Goal: Transaction & Acquisition: Obtain resource

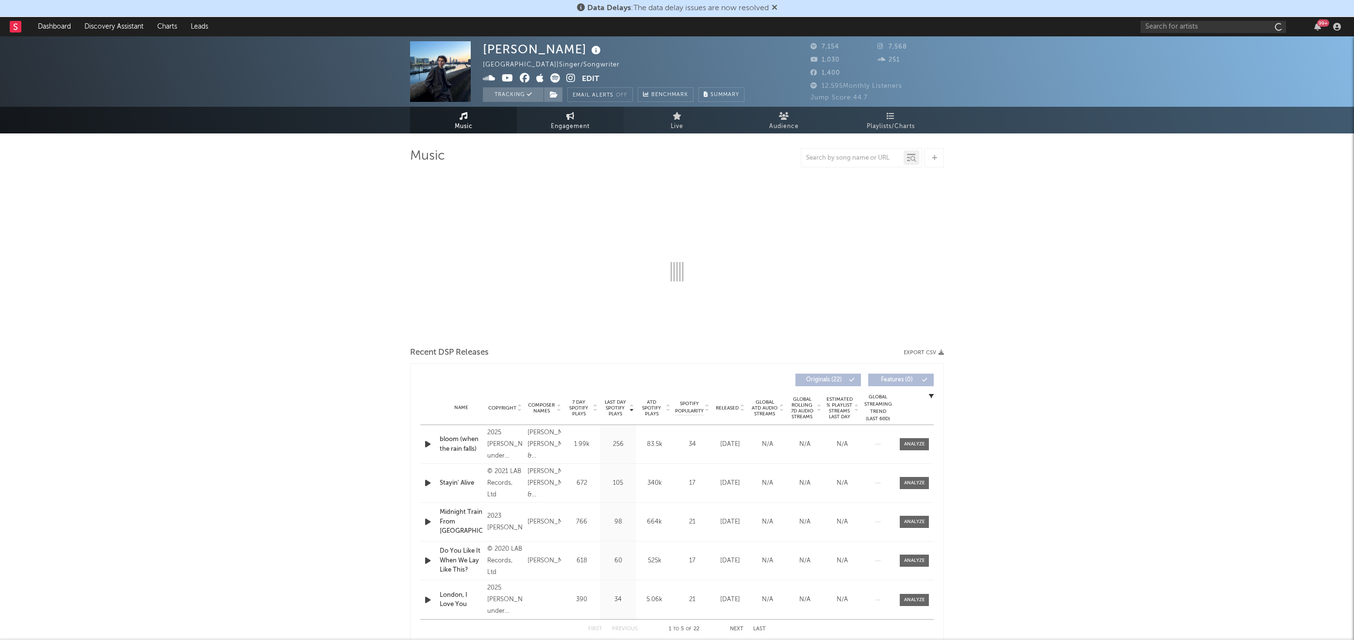
select select "1w"
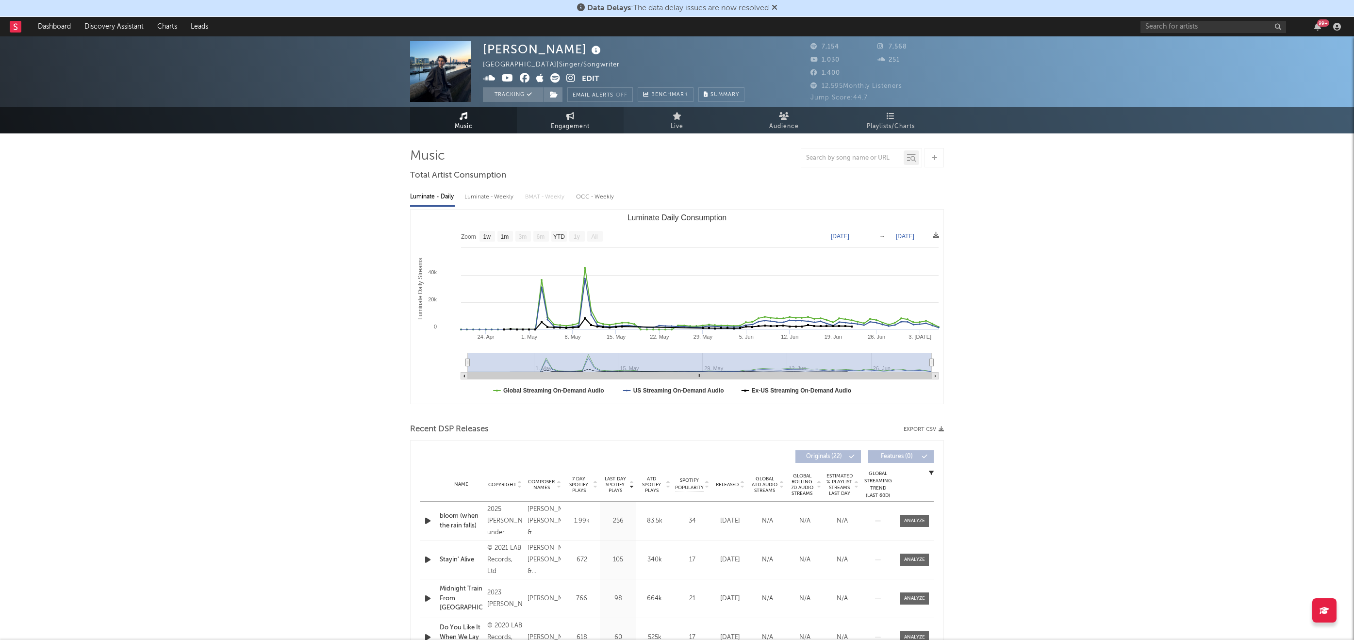
click at [583, 121] on span "Engagement" at bounding box center [570, 127] width 39 height 12
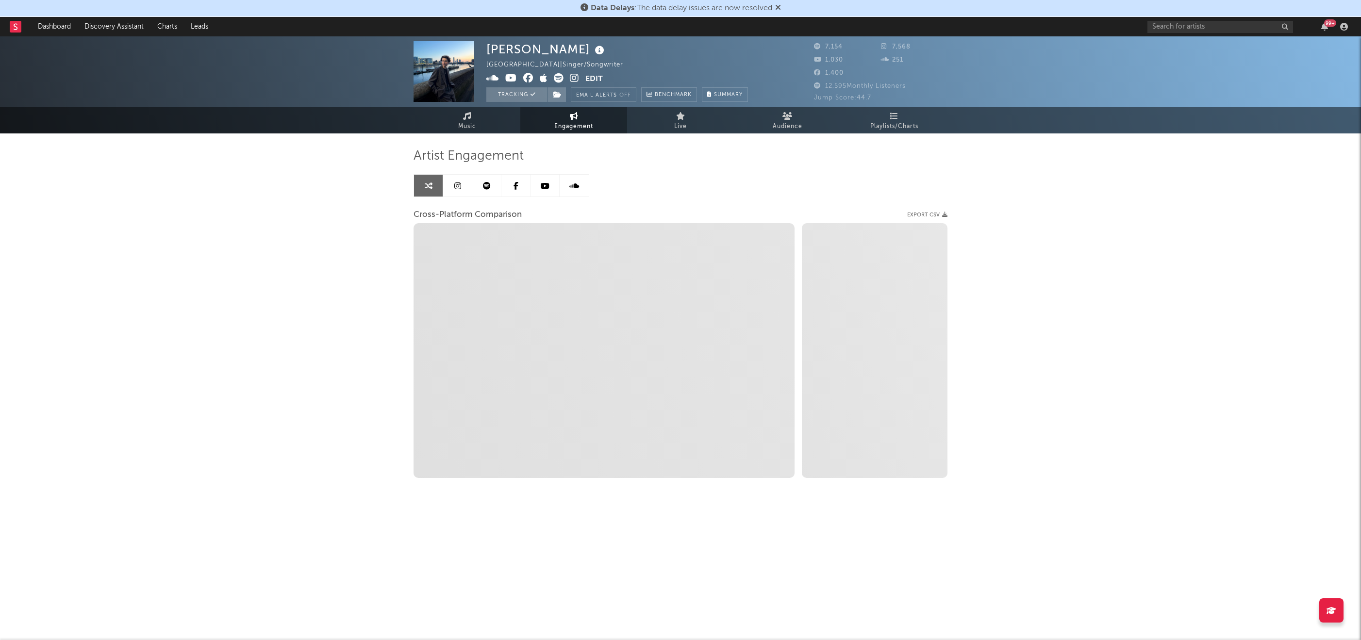
select select "1w"
click at [1170, 23] on input "text" at bounding box center [1220, 27] width 146 height 12
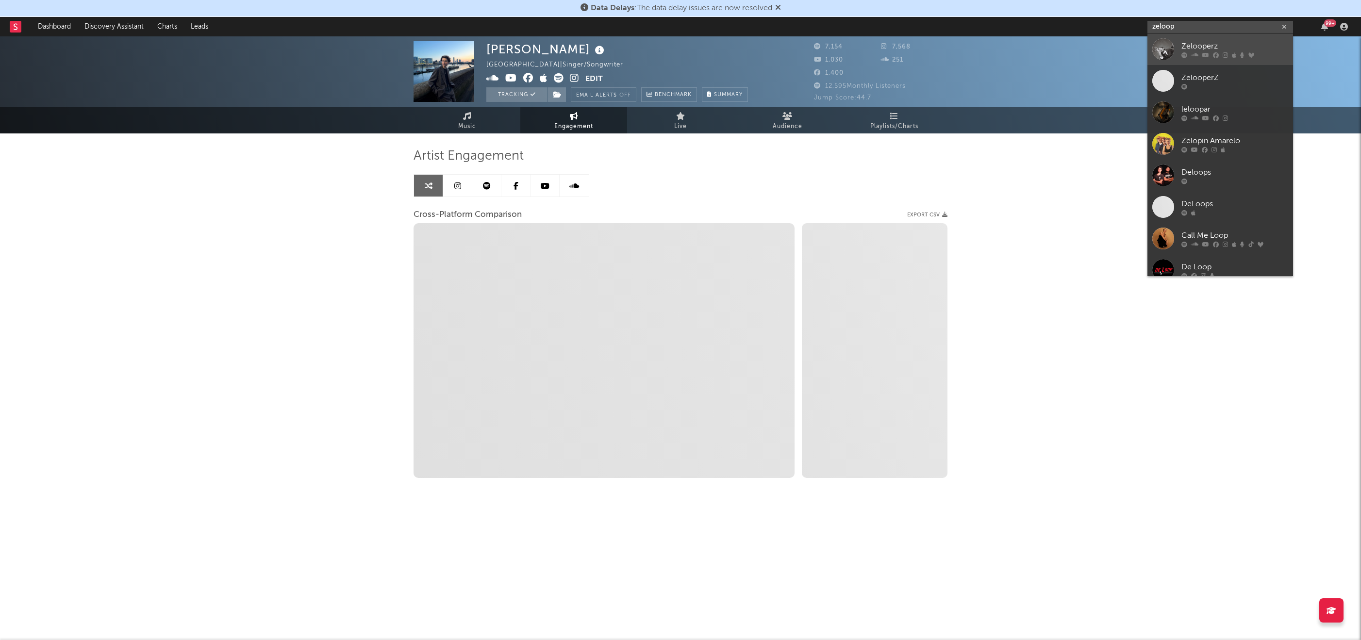
type input "zeloop"
click at [1200, 41] on div "Zelooperz" at bounding box center [1234, 46] width 107 height 12
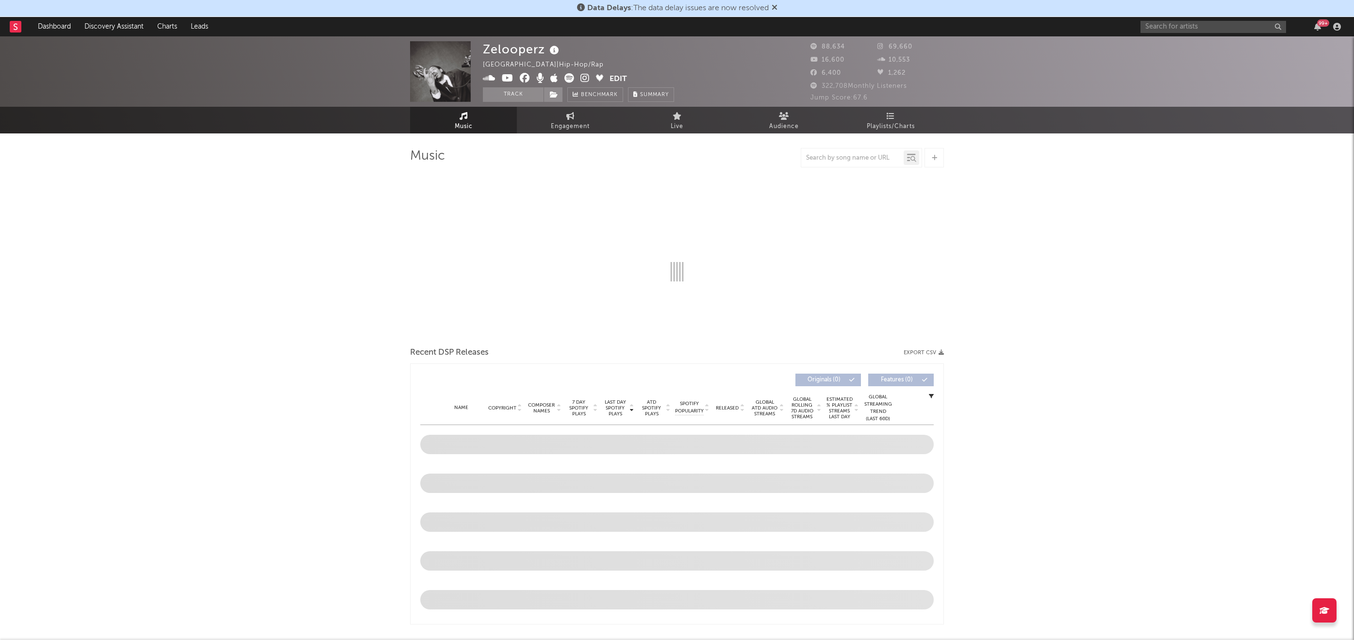
select select "6m"
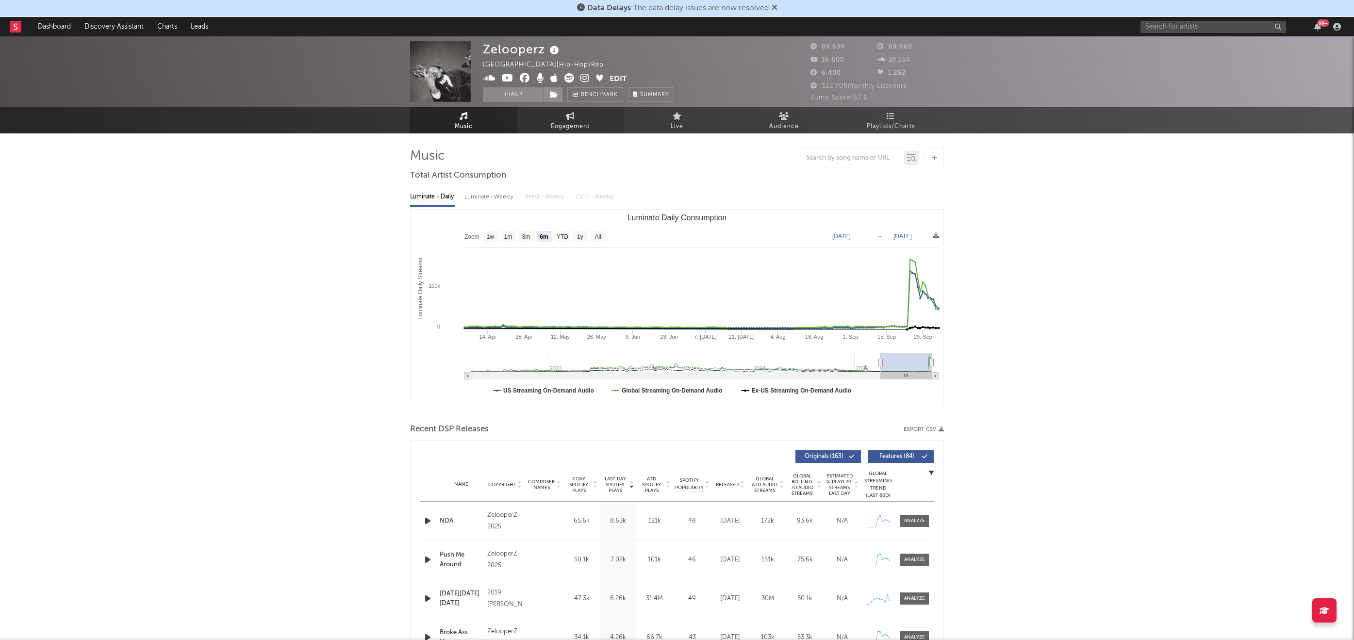
click at [547, 125] on link "Engagement" at bounding box center [570, 120] width 107 height 27
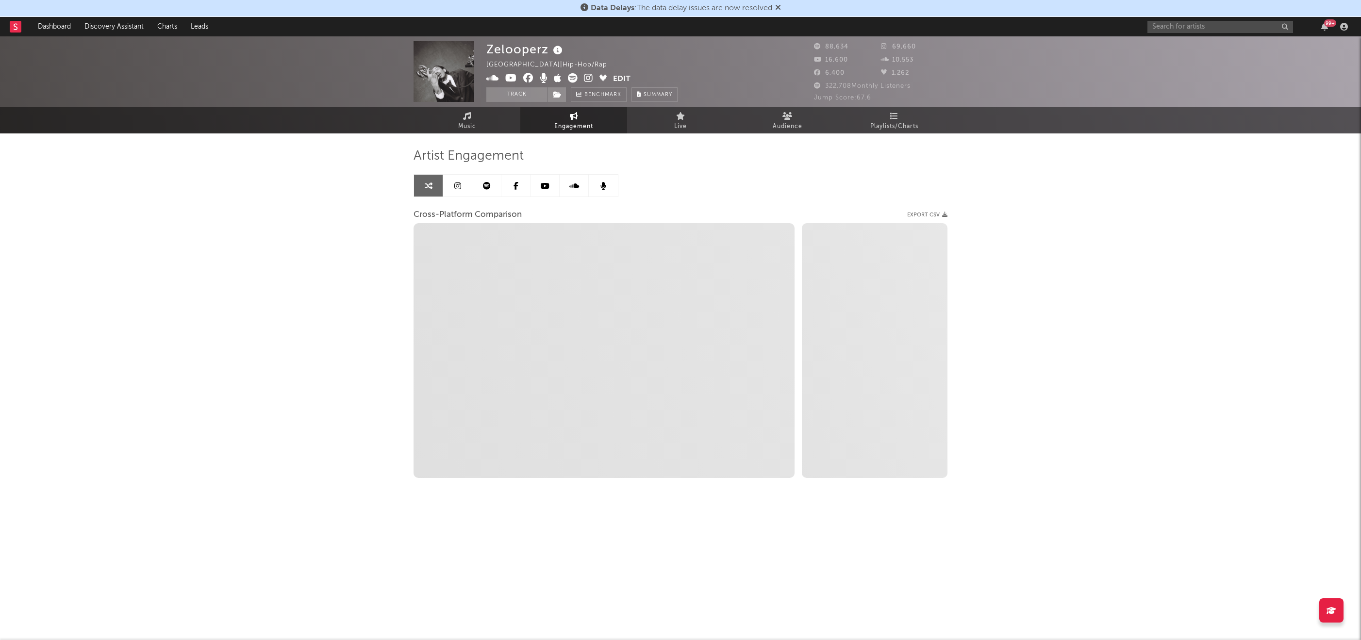
select select "1w"
click at [462, 189] on link at bounding box center [457, 186] width 29 height 22
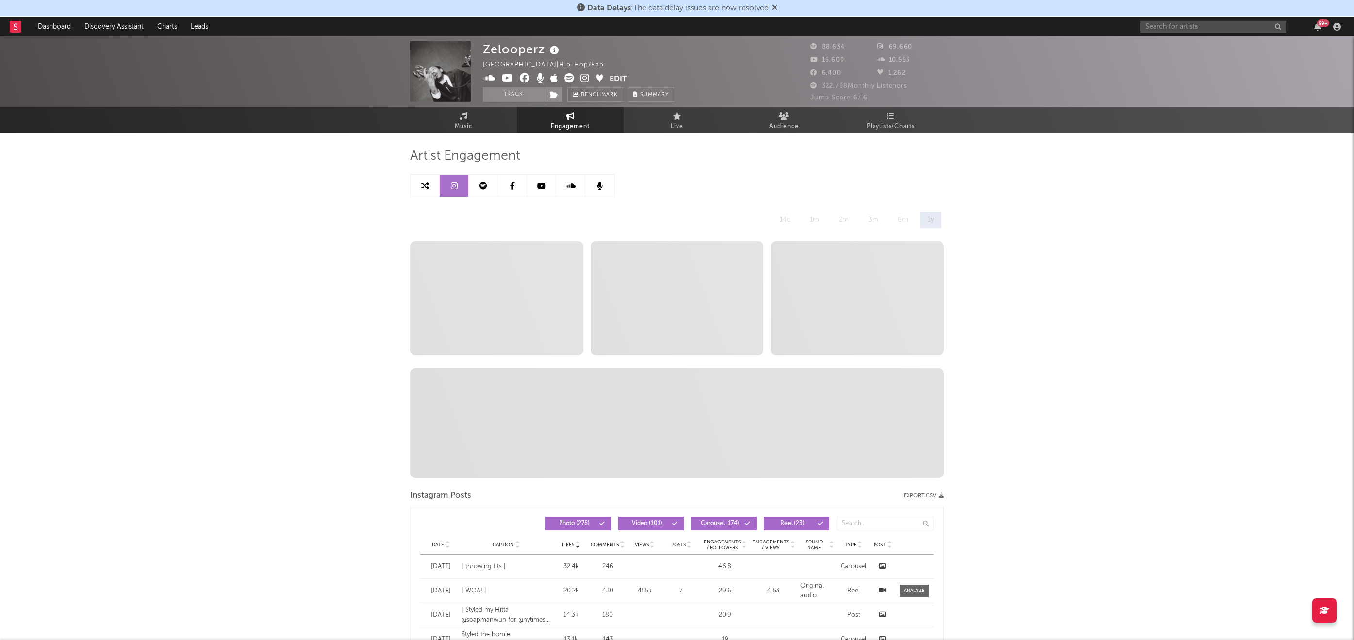
select select "6m"
click at [430, 189] on link at bounding box center [425, 186] width 29 height 22
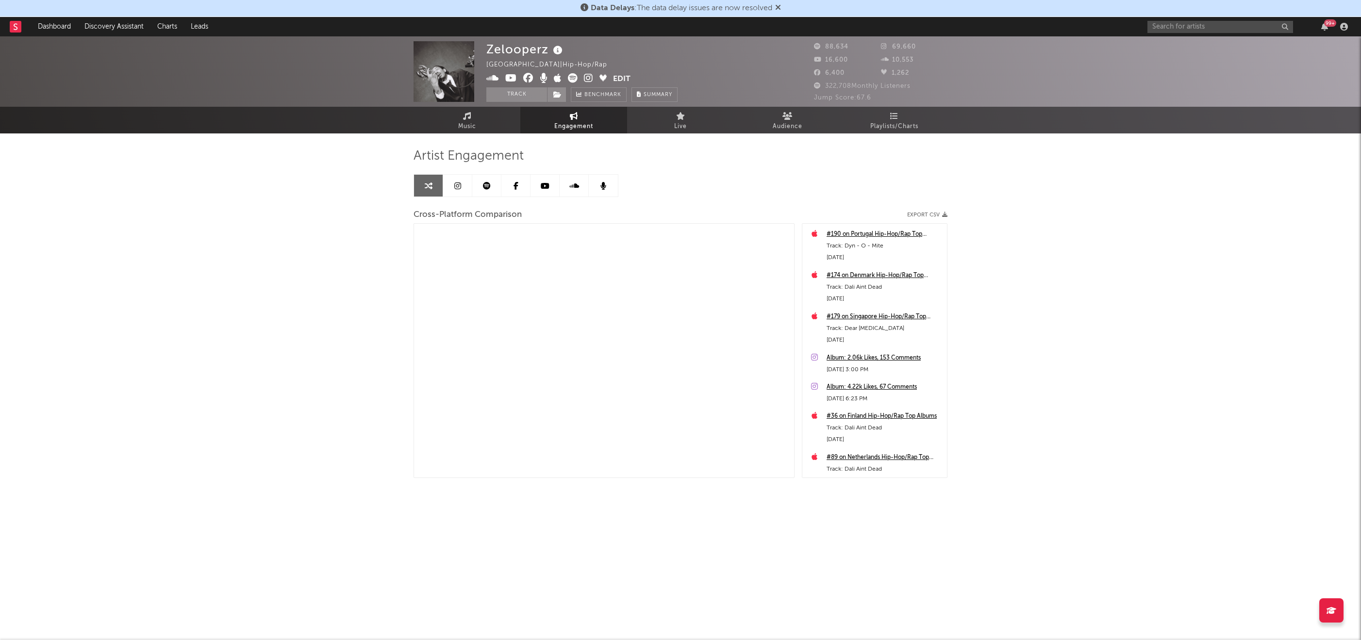
select select "1m"
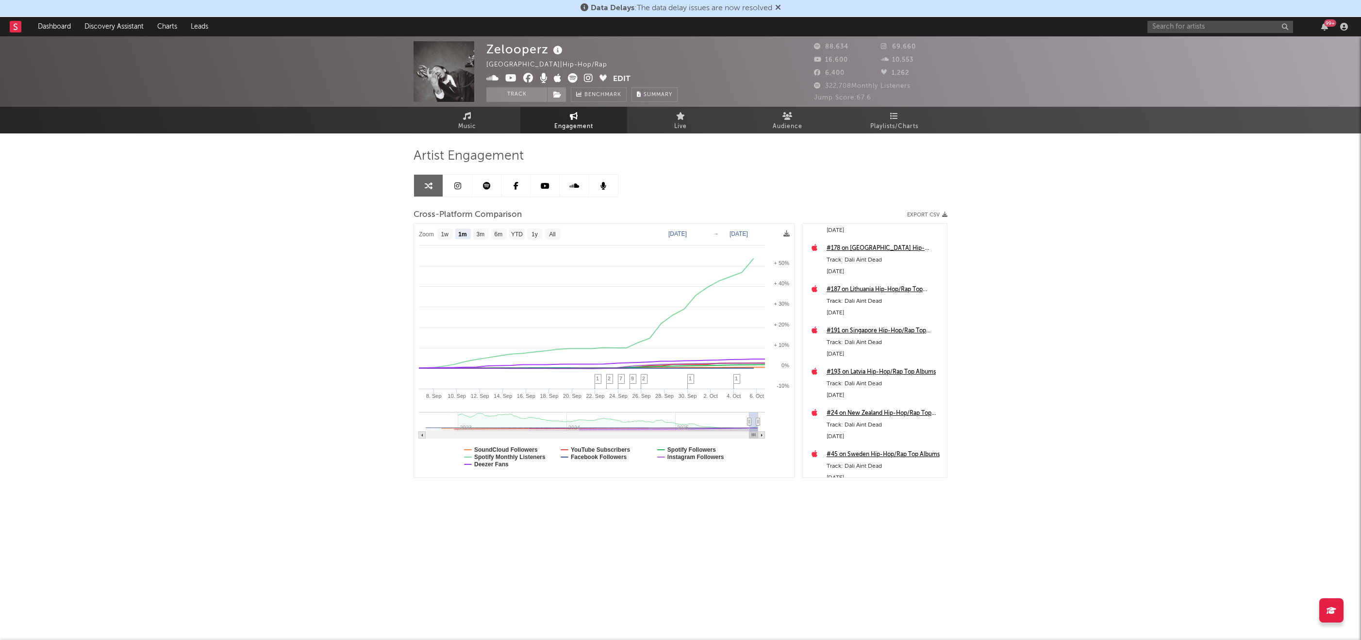
scroll to position [340, 0]
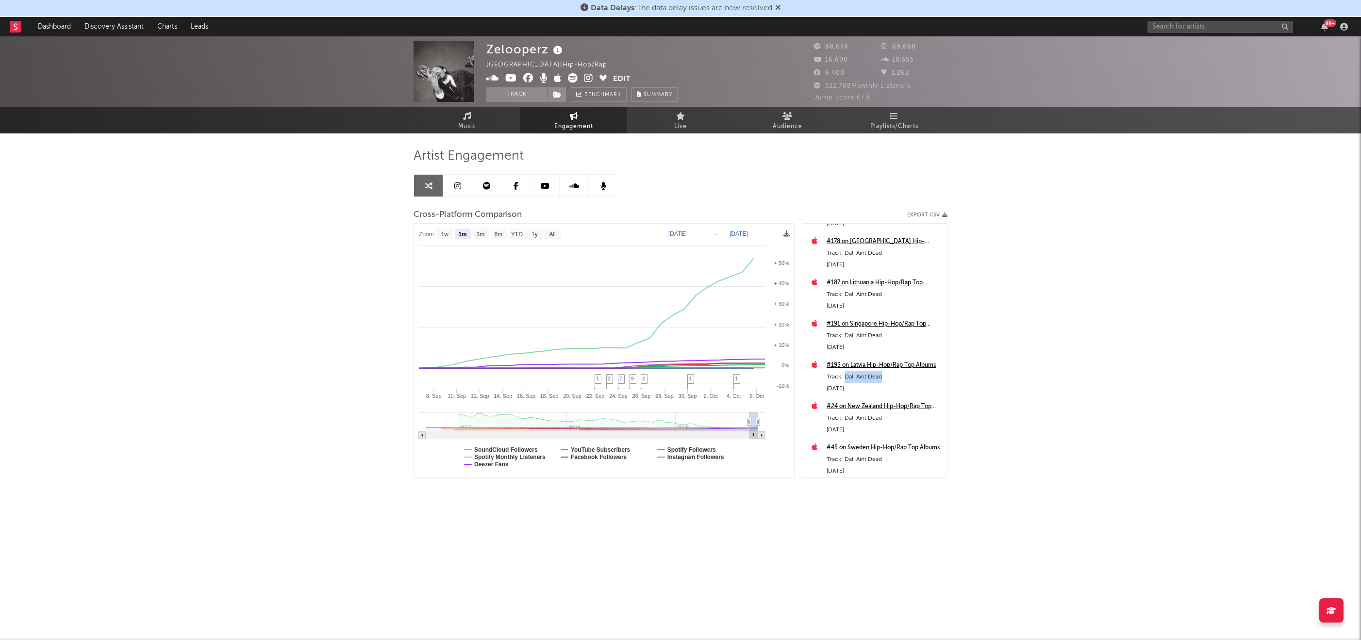
drag, startPoint x: 844, startPoint y: 375, endPoint x: 900, endPoint y: 380, distance: 56.1
click at [900, 380] on div "Track: Dali Aint Dead" at bounding box center [883, 377] width 115 height 12
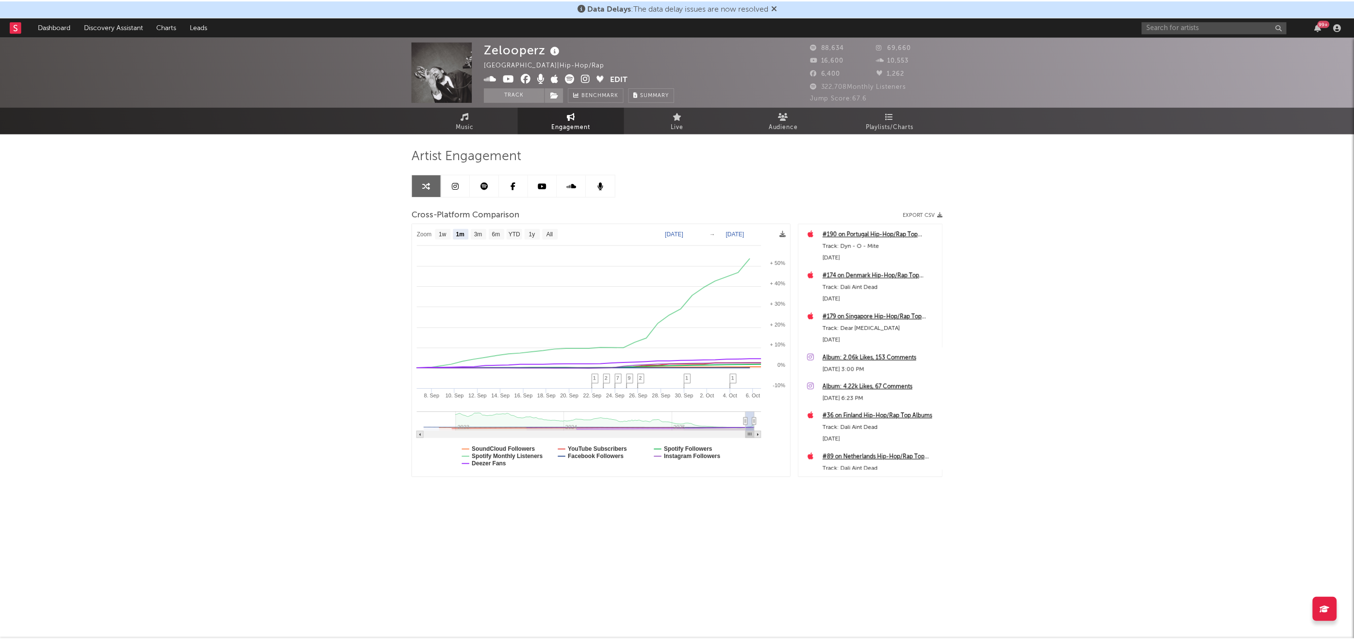
scroll to position [0, 0]
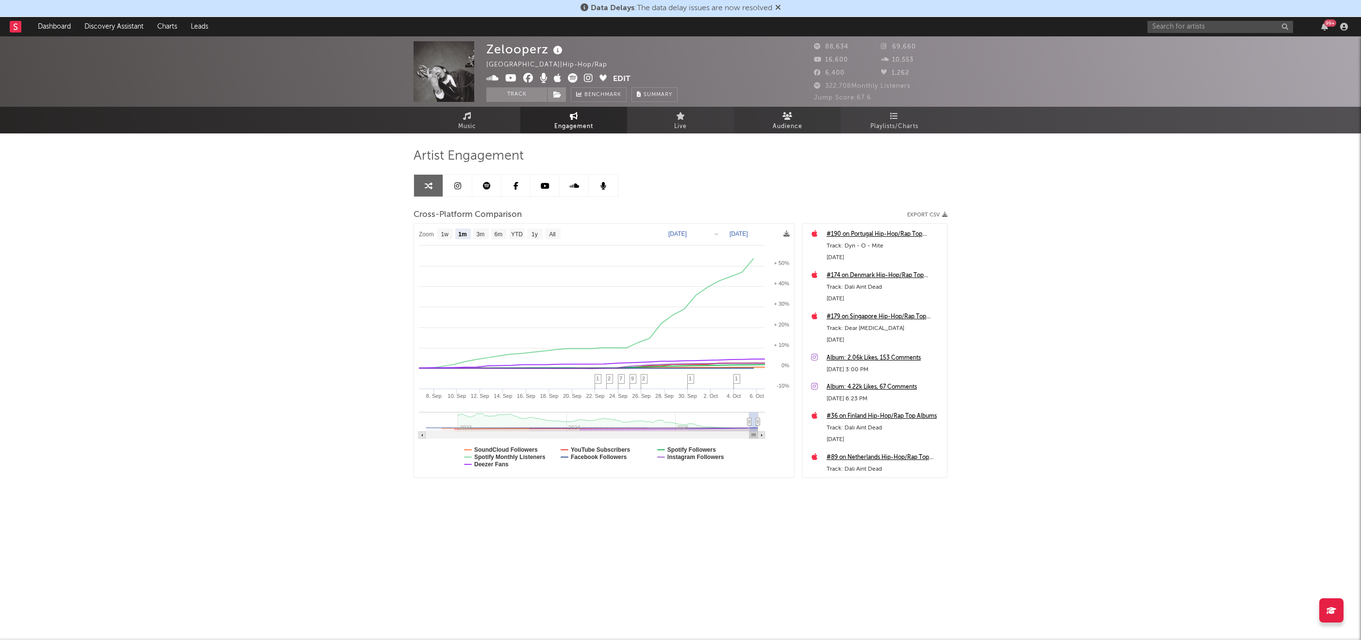
click at [797, 122] on span "Audience" at bounding box center [788, 127] width 30 height 12
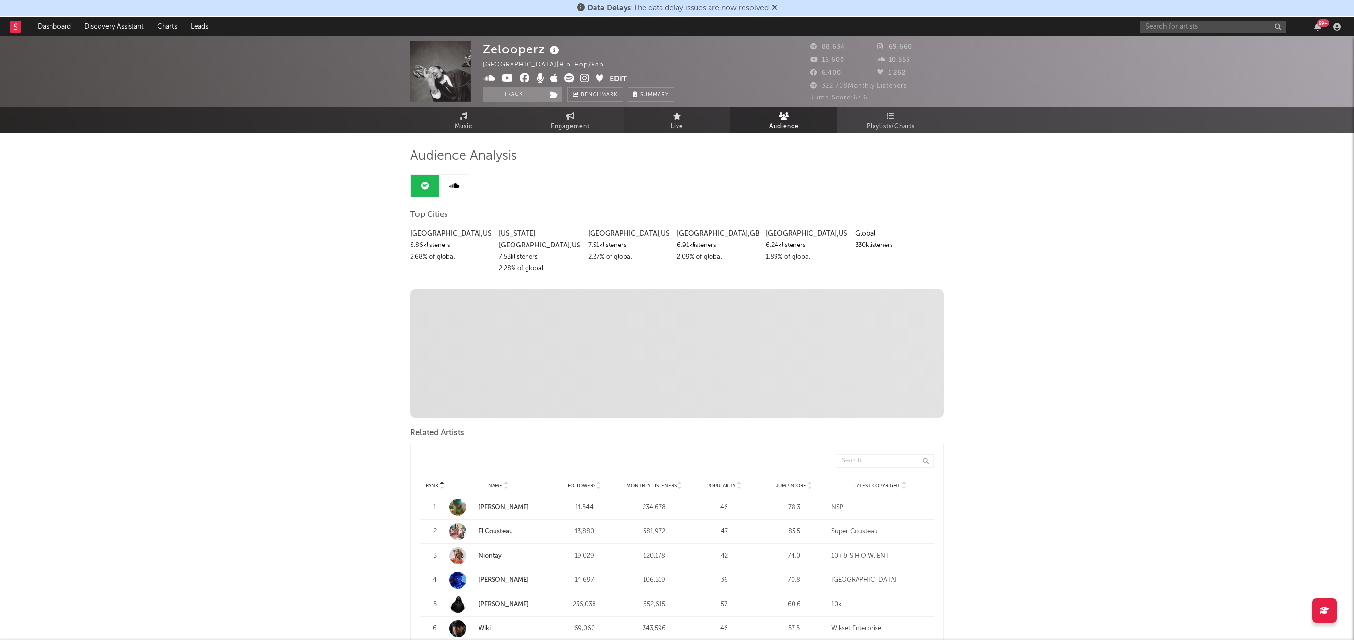
click at [673, 119] on icon at bounding box center [677, 116] width 9 height 8
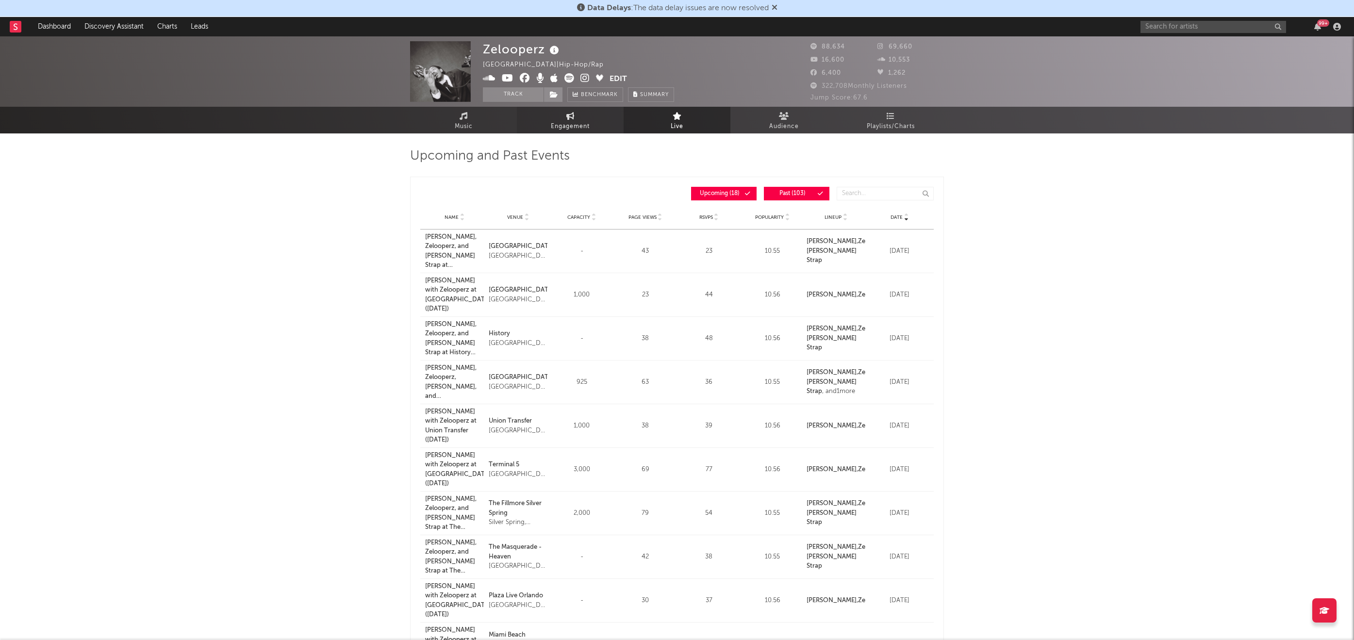
click at [610, 121] on link "Engagement" at bounding box center [570, 120] width 107 height 27
select select "1w"
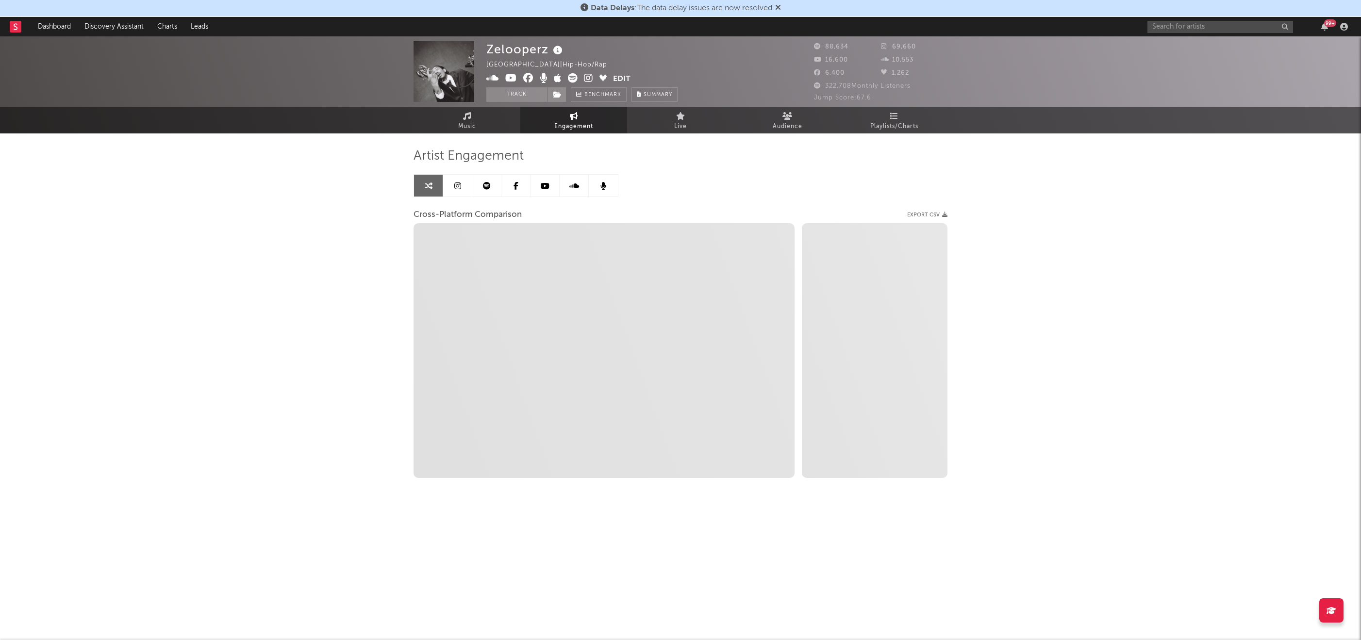
select select "1m"
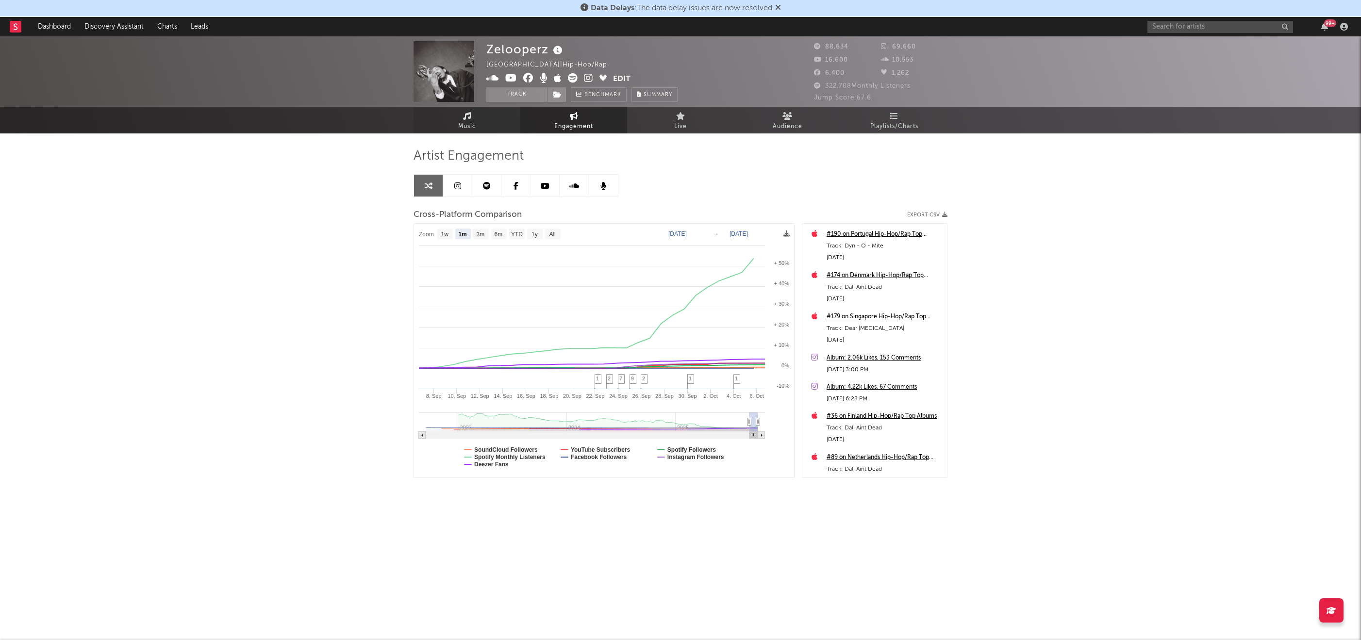
click at [475, 112] on link "Music" at bounding box center [466, 120] width 107 height 27
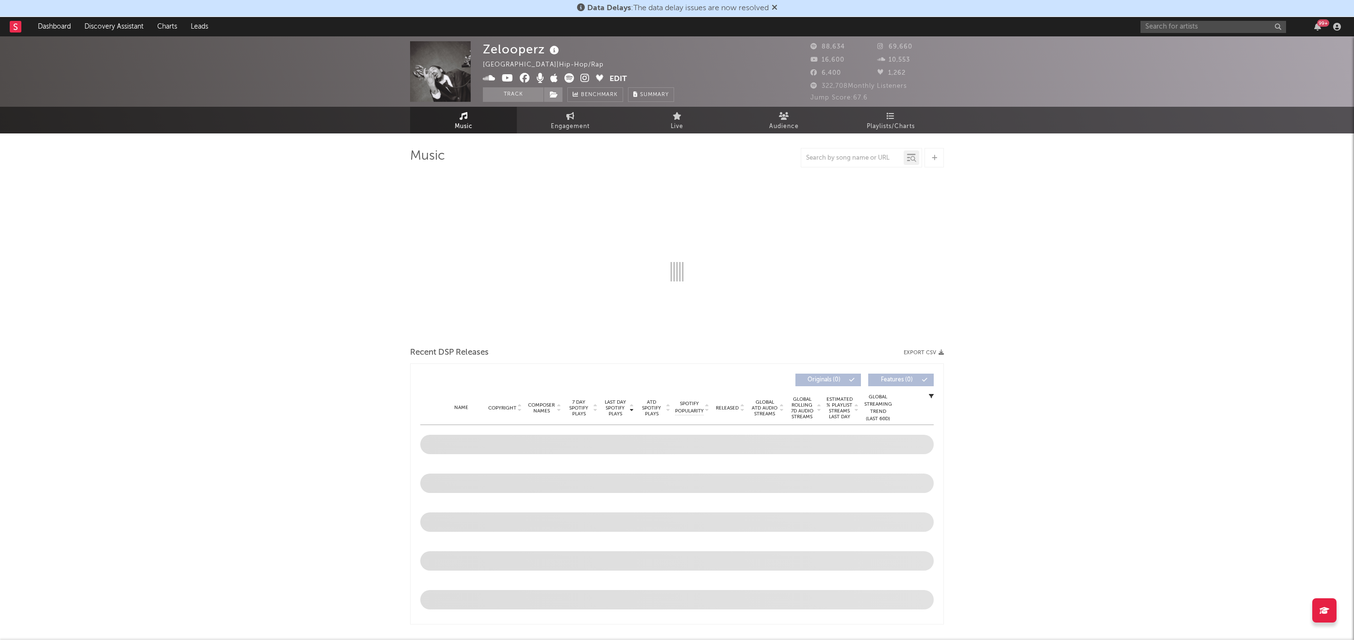
select select "6m"
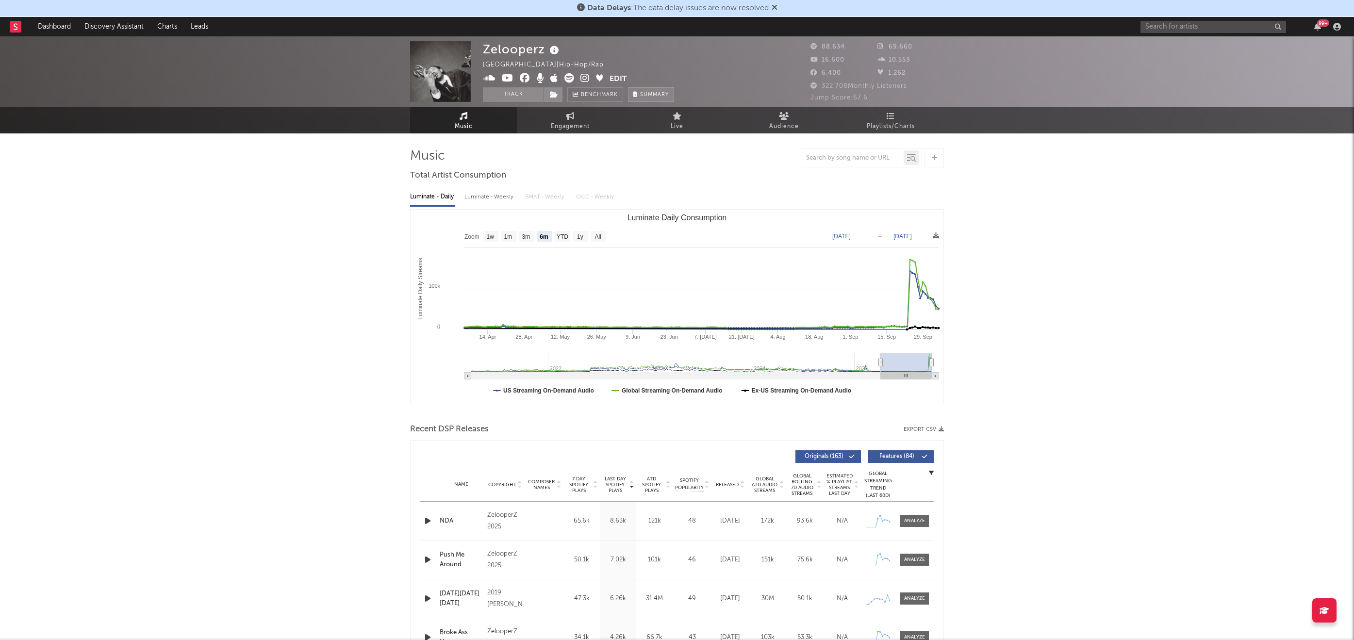
click at [632, 92] on button "Summary" at bounding box center [651, 94] width 46 height 15
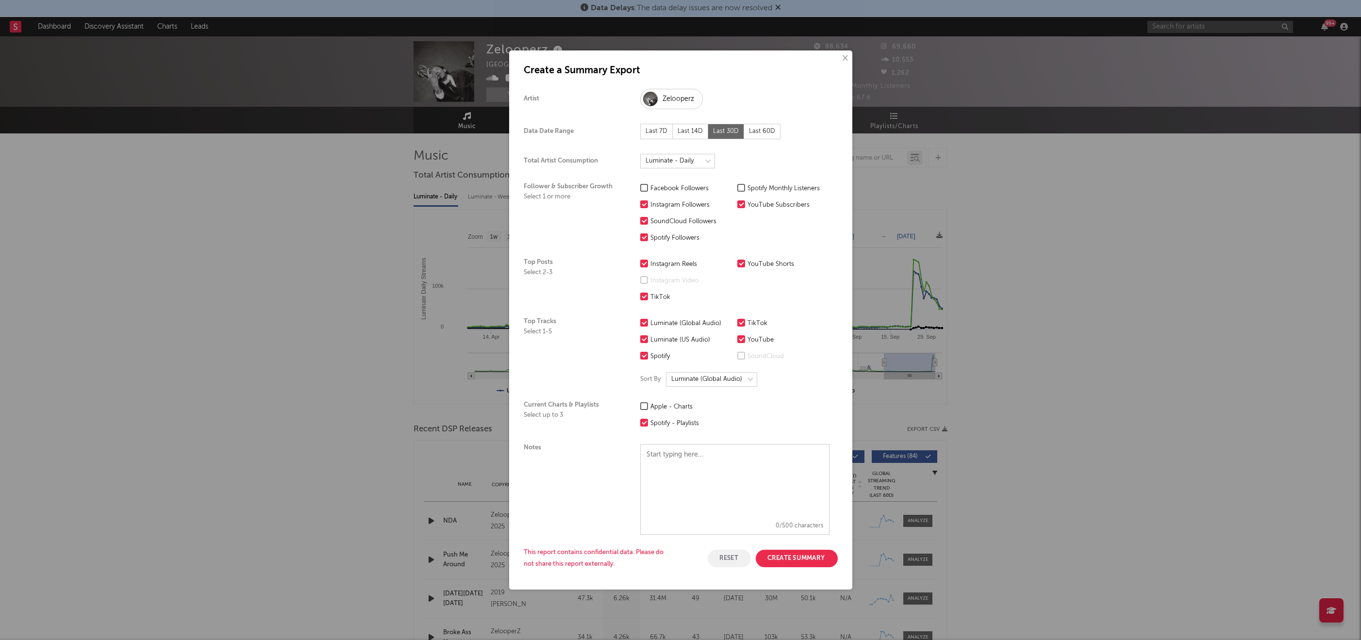
click at [765, 135] on div "Last 60D" at bounding box center [762, 132] width 36 height 16
click at [773, 559] on button "Create Summary" at bounding box center [797, 558] width 82 height 17
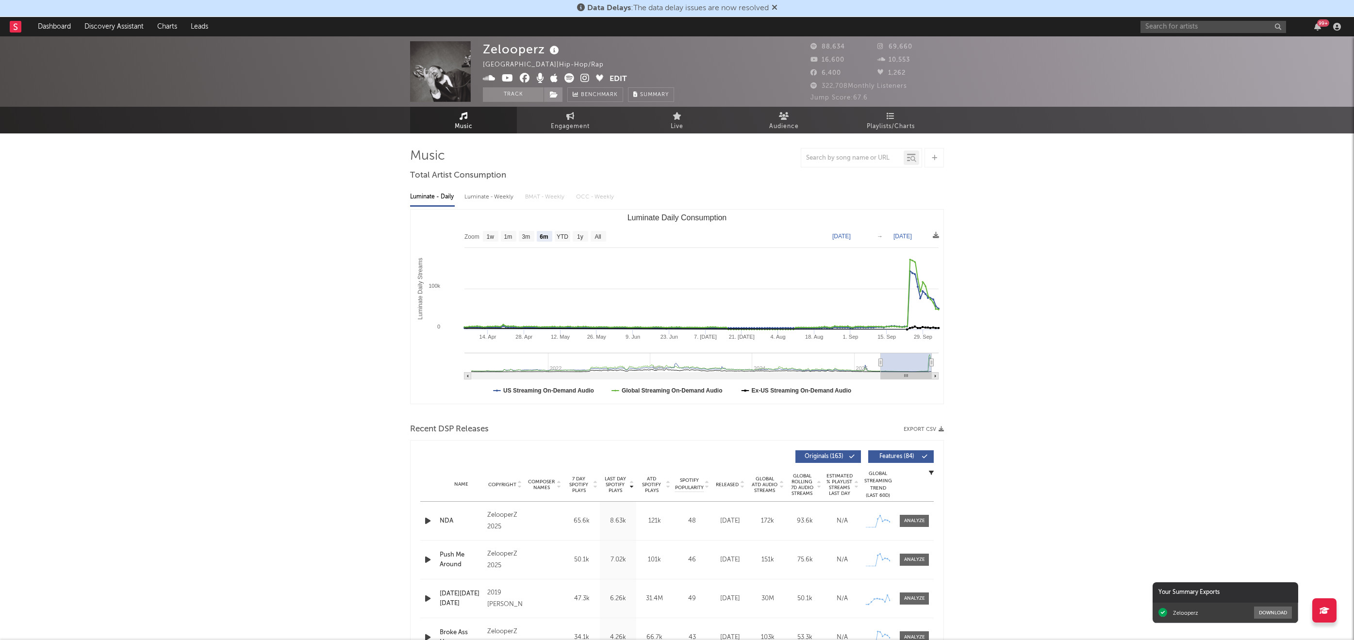
click at [1278, 606] on div "Zelooperz Download" at bounding box center [1225, 613] width 146 height 20
click at [1276, 611] on button "Download" at bounding box center [1273, 613] width 38 height 12
click at [1319, 33] on div "99 +" at bounding box center [1242, 26] width 204 height 19
click at [1319, 24] on div "99 +" at bounding box center [1323, 22] width 12 height 7
